Goal: Task Accomplishment & Management: Use online tool/utility

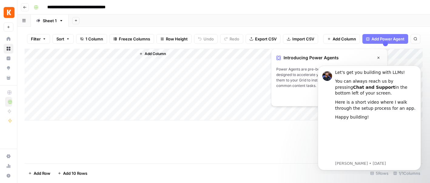
click at [186, 109] on div "Add Column" at bounding box center [279, 85] width 287 height 72
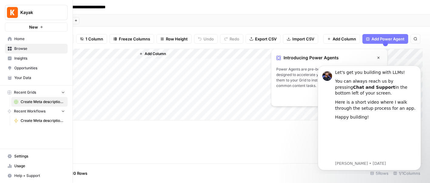
click at [29, 8] on button "Kayak" at bounding box center [36, 12] width 63 height 15
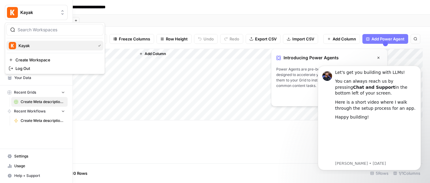
click at [25, 44] on span "Kayak" at bounding box center [56, 45] width 75 height 6
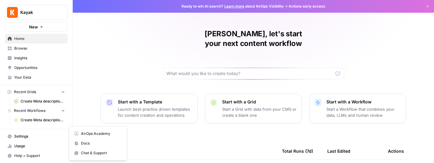
click at [25, 157] on span "Help + Support" at bounding box center [39, 155] width 51 height 5
click at [99, 134] on span "AirOps Academy" at bounding box center [101, 133] width 41 height 5
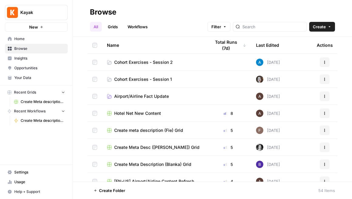
click at [46, 119] on span "Create Meta description ([PERSON_NAME])" at bounding box center [43, 120] width 44 height 5
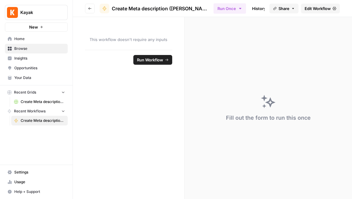
click at [39, 99] on span "Create Meta description ([PERSON_NAME]) Grid" at bounding box center [43, 101] width 44 height 5
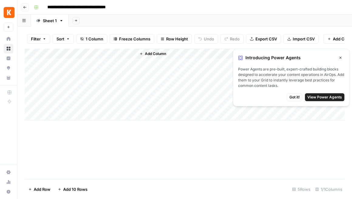
click at [52, 54] on div "Add Column" at bounding box center [185, 85] width 320 height 72
click at [145, 64] on div "Add Column" at bounding box center [240, 85] width 208 height 72
click at [149, 67] on div "Add Column" at bounding box center [240, 85] width 208 height 72
click at [144, 62] on div "Add Column" at bounding box center [240, 85] width 208 height 72
click at [143, 53] on icon "button" at bounding box center [141, 54] width 4 height 4
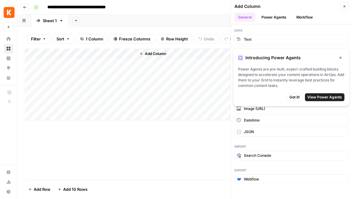
click at [338, 57] on icon "button" at bounding box center [340, 58] width 4 height 4
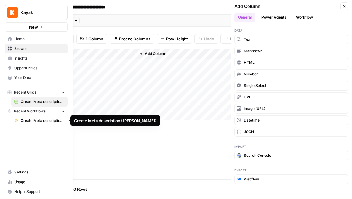
click at [42, 119] on span "Create Meta description ([PERSON_NAME])" at bounding box center [43, 120] width 44 height 5
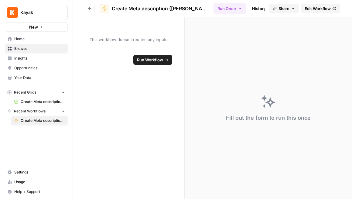
click at [150, 61] on span "Run Workflow" at bounding box center [150, 60] width 26 height 6
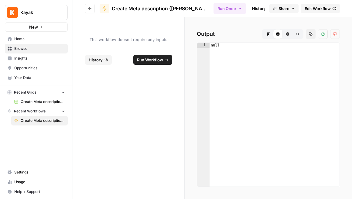
click at [325, 8] on span "Edit Workflow" at bounding box center [317, 8] width 26 height 6
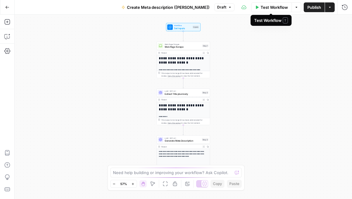
click at [271, 9] on span "Test Workflow" at bounding box center [273, 7] width 27 height 6
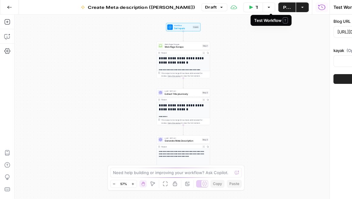
type input "[EN-US] - Kayak"
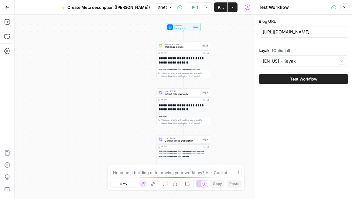
click at [298, 80] on span "Test Workflow" at bounding box center [303, 79] width 27 height 6
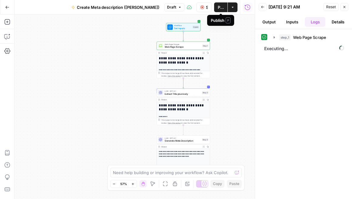
click at [220, 9] on span "Publish" at bounding box center [220, 7] width 6 height 6
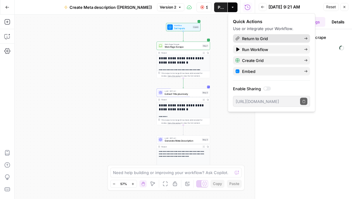
click at [268, 35] on link "Return to Grid" at bounding box center [271, 38] width 77 height 8
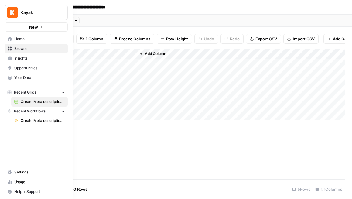
click at [46, 120] on span "Create Meta description ([PERSON_NAME])" at bounding box center [43, 120] width 44 height 5
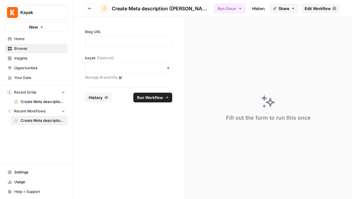
click at [93, 98] on span "History" at bounding box center [96, 97] width 14 height 6
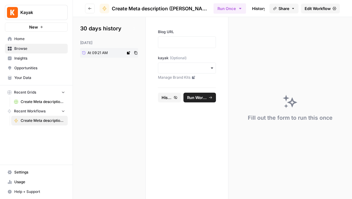
click at [106, 52] on span "At 09:21 AM" at bounding box center [97, 52] width 20 height 5
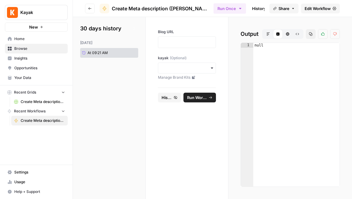
click at [318, 10] on span "Edit Workflow" at bounding box center [317, 8] width 26 height 6
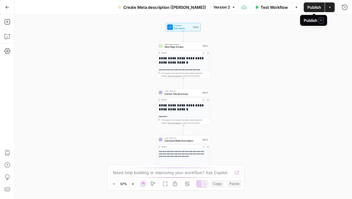
click at [318, 9] on span "Publish" at bounding box center [314, 7] width 14 height 6
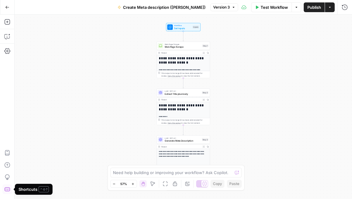
click at [7, 163] on icon "button" at bounding box center [6, 189] width 5 height 4
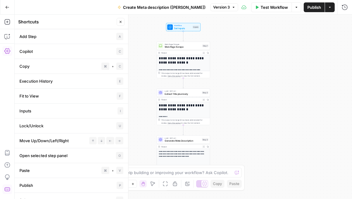
click at [7, 49] on icon "button" at bounding box center [7, 51] width 6 height 6
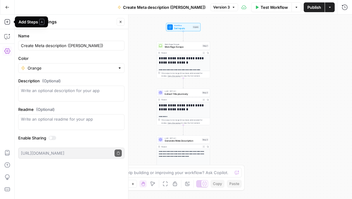
click at [6, 8] on icon "button" at bounding box center [7, 7] width 4 height 4
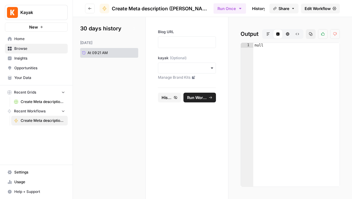
click at [47, 120] on span "Create Meta description ([PERSON_NAME])" at bounding box center [43, 120] width 44 height 5
click at [39, 103] on span "Create Meta description ([PERSON_NAME]) Grid" at bounding box center [43, 101] width 44 height 5
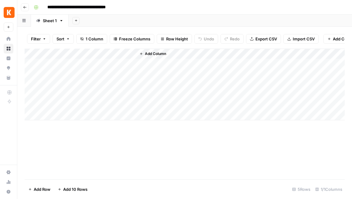
click at [23, 8] on icon "button" at bounding box center [25, 7] width 4 height 4
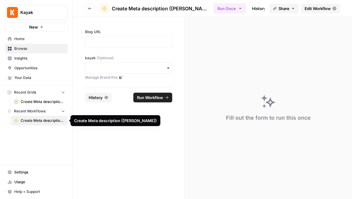
click at [33, 121] on span "Create Meta description ([PERSON_NAME])" at bounding box center [43, 120] width 44 height 5
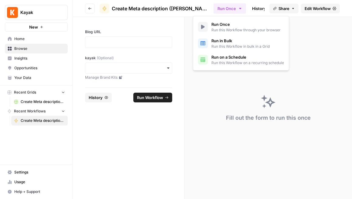
click at [237, 9] on icon "button" at bounding box center [239, 8] width 5 height 5
click at [135, 42] on p at bounding box center [128, 42] width 79 height 6
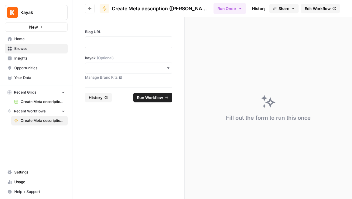
click at [97, 45] on div at bounding box center [128, 42] width 87 height 12
click at [47, 104] on span "Create Meta description ([PERSON_NAME]) Grid" at bounding box center [43, 101] width 44 height 5
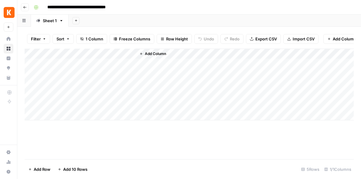
click at [91, 63] on div "Add Column" at bounding box center [189, 85] width 329 height 72
click at [352, 155] on icon "close" at bounding box center [351, 154] width 3 height 3
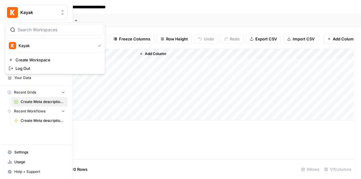
click at [7, 12] on img "Workspace: Kayak" at bounding box center [12, 12] width 11 height 11
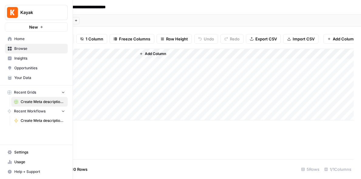
click at [29, 79] on span "Your Data" at bounding box center [39, 77] width 51 height 5
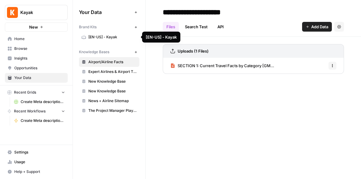
click at [99, 37] on span "[EN-US] - Kayak" at bounding box center [112, 36] width 48 height 5
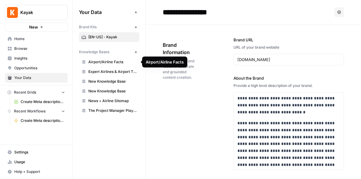
click at [106, 62] on span "Airport/Airline Facts" at bounding box center [112, 61] width 48 height 5
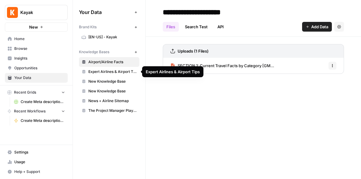
click at [110, 71] on span "Expert Airlines & Airport Tips" at bounding box center [112, 71] width 48 height 5
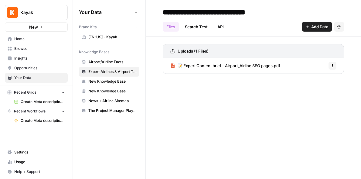
click at [110, 80] on span "New Knowledge Base" at bounding box center [112, 81] width 48 height 5
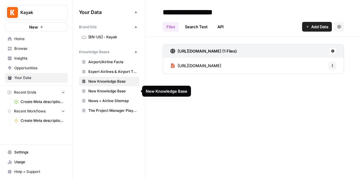
click at [106, 92] on span "New Knowledge Base" at bounding box center [112, 90] width 48 height 5
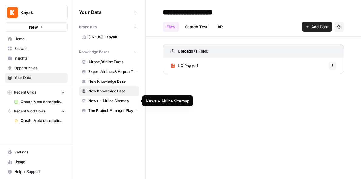
click at [105, 101] on span "News + Airline Sitemap" at bounding box center [112, 100] width 48 height 5
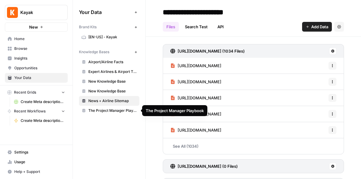
click at [104, 111] on span "The Project Manager Playbook" at bounding box center [112, 110] width 48 height 5
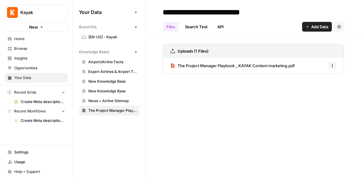
click at [106, 37] on span "[EN-US] - Kayak" at bounding box center [112, 36] width 48 height 5
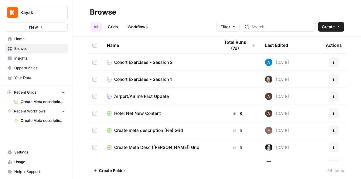
click at [43, 28] on icon "button" at bounding box center [42, 27] width 4 height 4
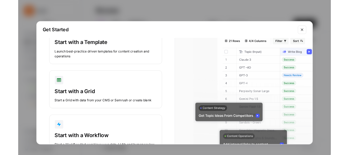
scroll to position [58, 0]
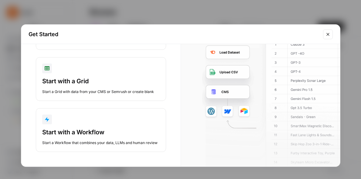
click at [80, 130] on div "Start with a Workflow" at bounding box center [100, 132] width 117 height 8
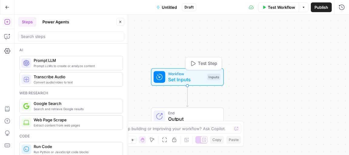
click at [185, 77] on span "Set Inputs" at bounding box center [186, 79] width 36 height 7
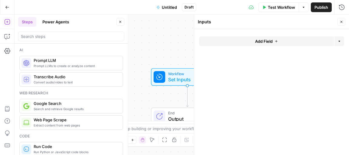
click at [170, 6] on span "Untitled" at bounding box center [169, 7] width 15 height 6
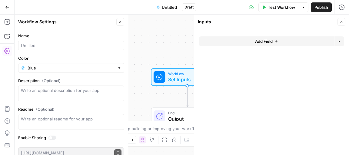
click at [168, 6] on span "Untitled" at bounding box center [169, 7] width 15 height 6
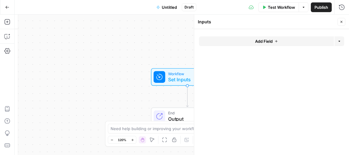
click at [168, 6] on span "Untitled" at bounding box center [169, 7] width 15 height 6
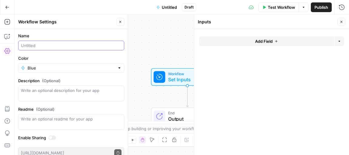
click at [30, 44] on input "Name" at bounding box center [71, 45] width 101 height 6
type input "Brand FAQ Generatotr (Oliana)"
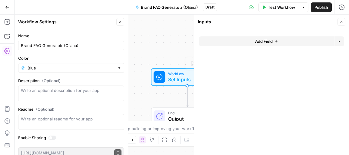
click at [180, 78] on span "Set Inputs" at bounding box center [186, 79] width 36 height 7
click at [272, 42] on span "Add Field" at bounding box center [264, 41] width 18 height 6
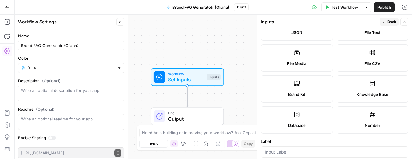
scroll to position [136, 0]
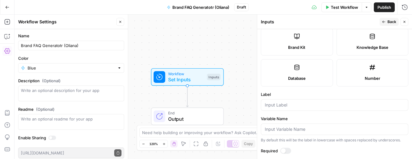
click at [300, 40] on label "Brand Kit" at bounding box center [297, 41] width 72 height 27
click at [281, 105] on input "Label" at bounding box center [335, 105] width 140 height 6
type input "Brand Kit"
click at [274, 130] on input "Variable Name" at bounding box center [335, 129] width 140 height 6
click at [285, 149] on div at bounding box center [286, 151] width 11 height 6
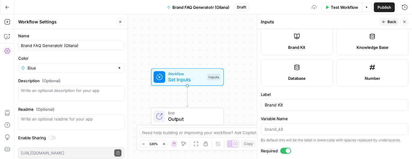
scroll to position [169, 0]
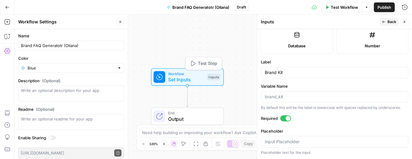
click at [203, 80] on span "Set Inputs" at bounding box center [186, 79] width 36 height 7
click at [337, 6] on span "Test Workflow" at bounding box center [344, 7] width 27 height 6
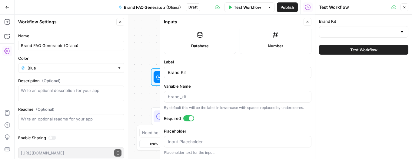
click at [360, 35] on div at bounding box center [363, 32] width 89 height 12
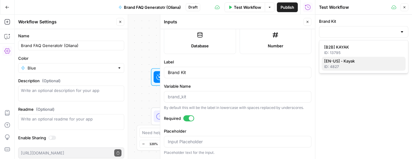
click at [344, 63] on span "[EN-US] - Kayak" at bounding box center [363, 61] width 77 height 6
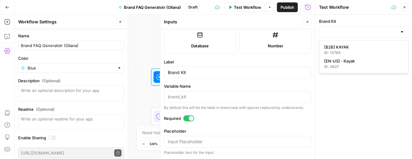
type input "[EN-US] - Kayak"
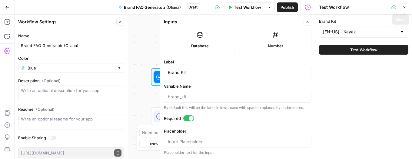
click at [360, 7] on button "Close" at bounding box center [405, 7] width 8 height 8
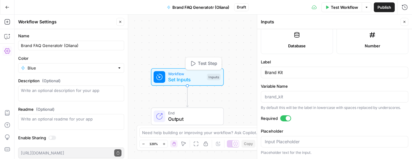
click at [191, 78] on span "Set Inputs" at bounding box center [186, 79] width 36 height 7
click at [197, 79] on span "Set Inputs" at bounding box center [186, 79] width 36 height 7
click at [345, 7] on span "Test Workflow" at bounding box center [344, 7] width 27 height 6
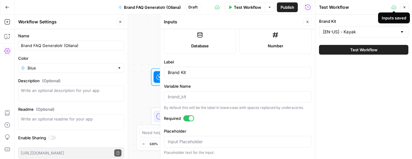
click at [360, 8] on icon at bounding box center [394, 7] width 5 height 4
click at [360, 8] on icon "button" at bounding box center [405, 7] width 4 height 4
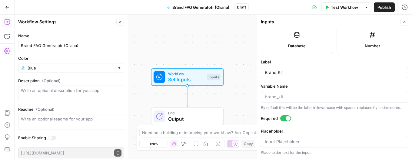
click at [7, 21] on icon "button" at bounding box center [7, 22] width 6 height 6
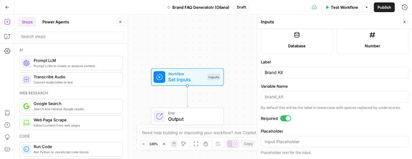
click at [57, 62] on span "Prompt LLM" at bounding box center [76, 60] width 84 height 6
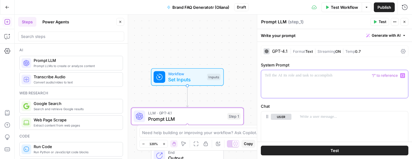
click at [267, 75] on p at bounding box center [335, 75] width 140 height 6
click at [270, 74] on p at bounding box center [335, 75] width 140 height 6
click at [360, 77] on button "Variables Menu" at bounding box center [403, 75] width 5 height 5
click at [287, 79] on div at bounding box center [334, 84] width 147 height 28
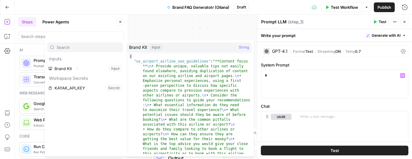
type textarea "**********"
drag, startPoint x: 131, startPoint y: 72, endPoint x: 121, endPoint y: 71, distance: 10.0
click at [124, 72] on div "**********" at bounding box center [149, 98] width 209 height 116
click at [86, 69] on button "Select variable Brand Kit" at bounding box center [85, 69] width 76 height 10
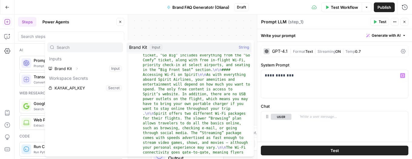
scroll to position [1268, 0]
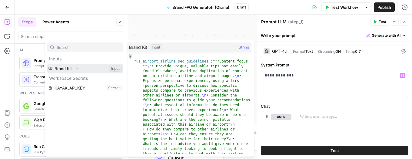
click at [71, 72] on button "Select variable Brand Kit" at bounding box center [85, 69] width 76 height 10
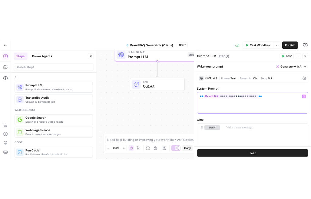
scroll to position [15, 0]
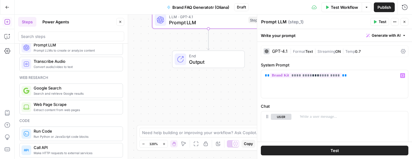
click at [220, 98] on div "Workflow Set Inputs Inputs LLM · GPT-4.1 Prompt LLM Step 1 End Output" at bounding box center [214, 87] width 398 height 144
click at [66, 51] on span "Prompt LLMs to create or analyze content" at bounding box center [76, 50] width 84 height 5
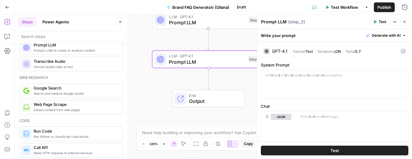
click at [145, 83] on div "Workflow Set Inputs Inputs LLM · GPT-4.1 Prompt LLM Step 1 LLM · GPT-4.1 Prompt…" at bounding box center [214, 87] width 398 height 144
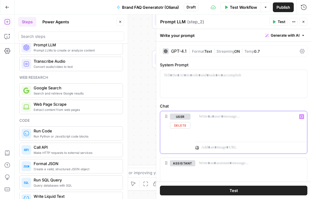
click at [200, 119] on p at bounding box center [251, 117] width 105 height 6
